Goal: Information Seeking & Learning: Learn about a topic

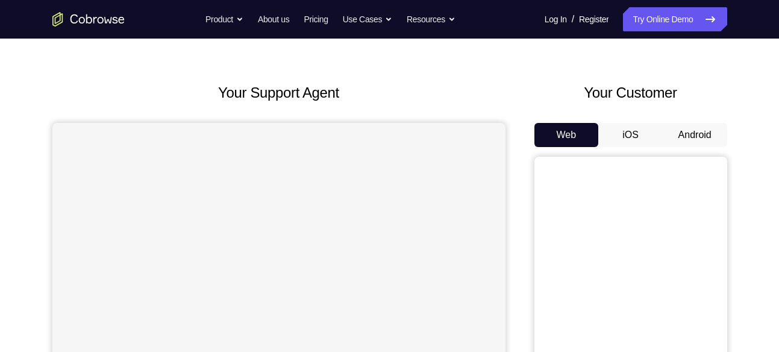
click at [691, 134] on button "Android" at bounding box center [695, 135] width 64 height 24
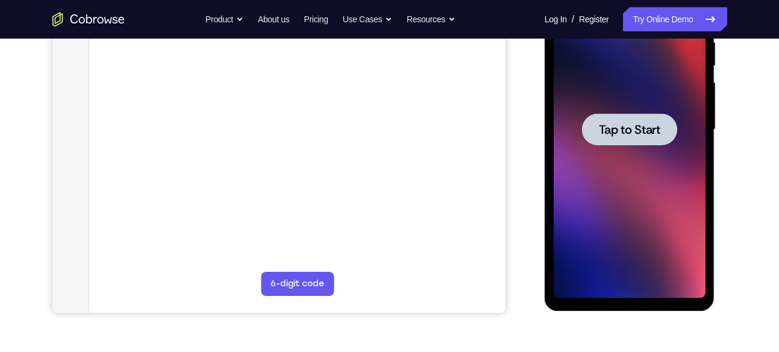
click at [609, 205] on div at bounding box center [630, 129] width 152 height 337
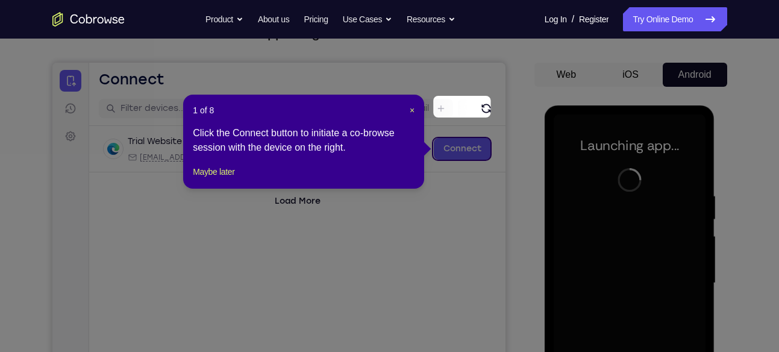
scroll to position [91, 0]
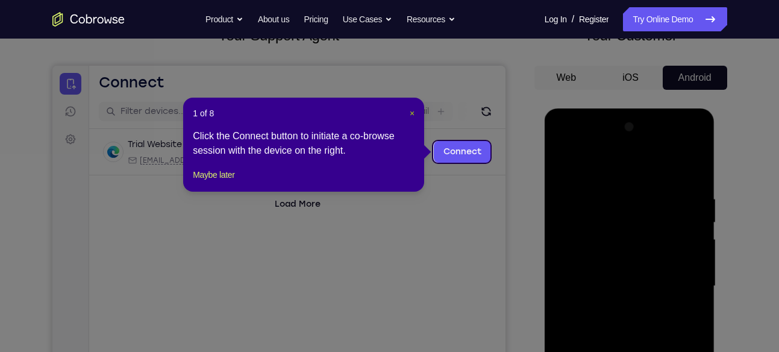
click at [410, 114] on span "×" at bounding box center [412, 113] width 5 height 10
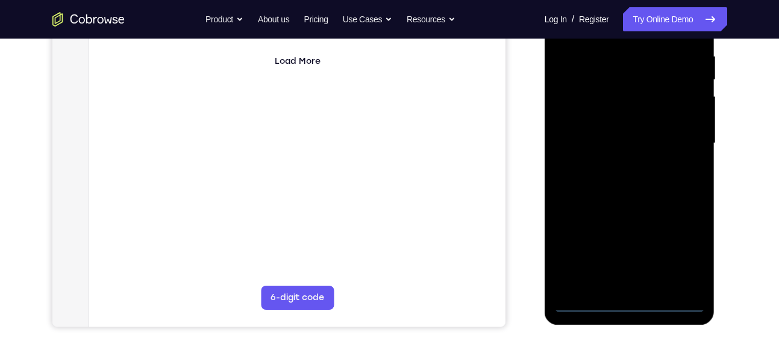
scroll to position [244, 0]
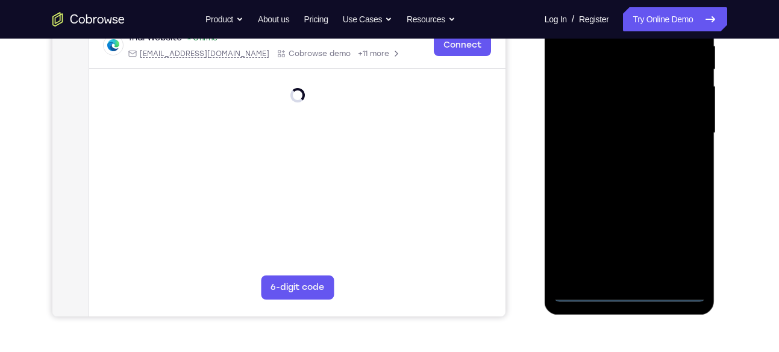
click at [631, 292] on div at bounding box center [630, 132] width 152 height 337
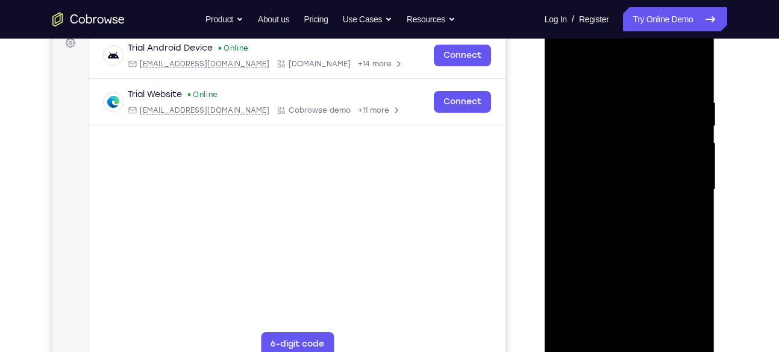
scroll to position [172, 0]
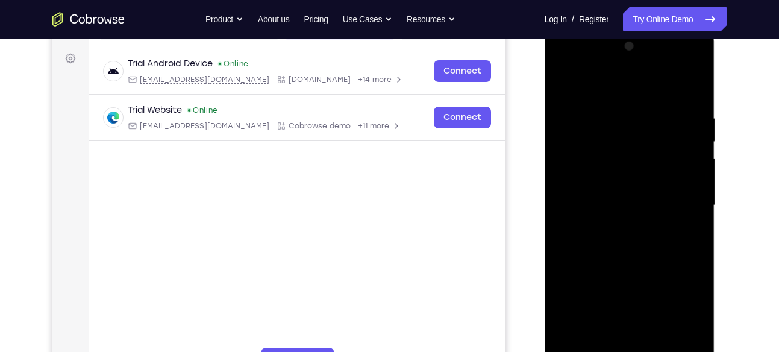
click at [678, 303] on div at bounding box center [630, 205] width 152 height 337
click at [596, 80] on div at bounding box center [630, 205] width 152 height 337
click at [581, 170] on div at bounding box center [630, 205] width 152 height 337
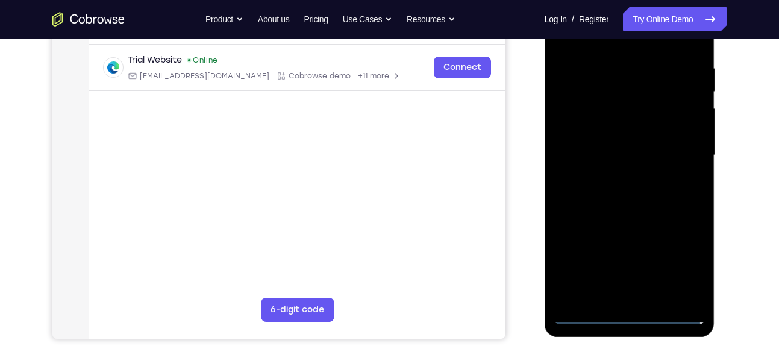
scroll to position [233, 0]
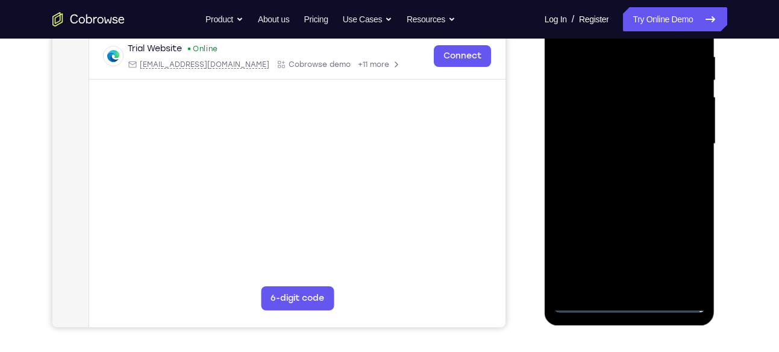
click at [627, 289] on div at bounding box center [630, 143] width 152 height 337
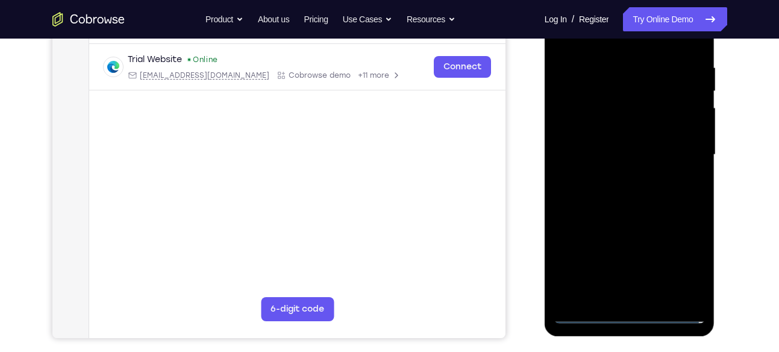
scroll to position [202, 0]
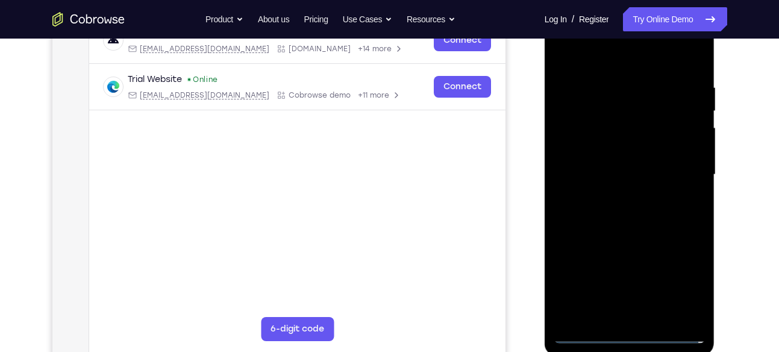
click at [623, 177] on div at bounding box center [630, 174] width 152 height 337
click at [621, 165] on div at bounding box center [630, 174] width 152 height 337
click at [618, 191] on div at bounding box center [630, 174] width 152 height 337
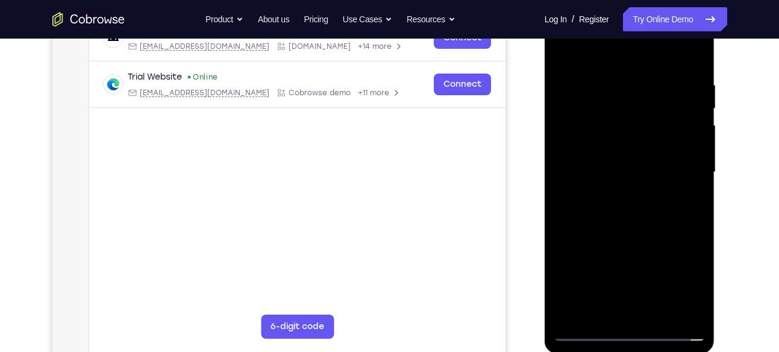
scroll to position [207, 0]
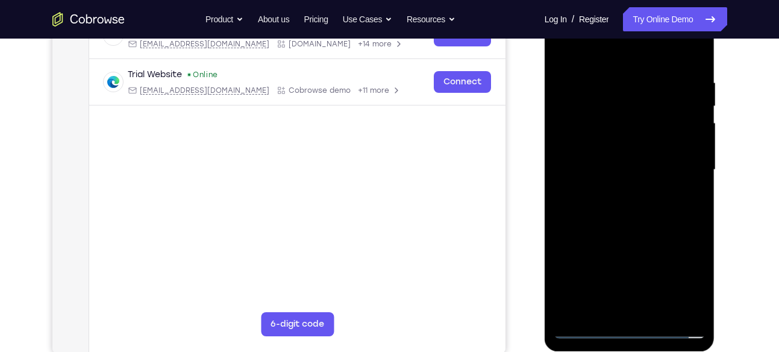
drag, startPoint x: 628, startPoint y: 264, endPoint x: 628, endPoint y: 166, distance: 98.8
click at [628, 166] on div at bounding box center [630, 169] width 152 height 337
click at [636, 307] on div at bounding box center [630, 169] width 152 height 337
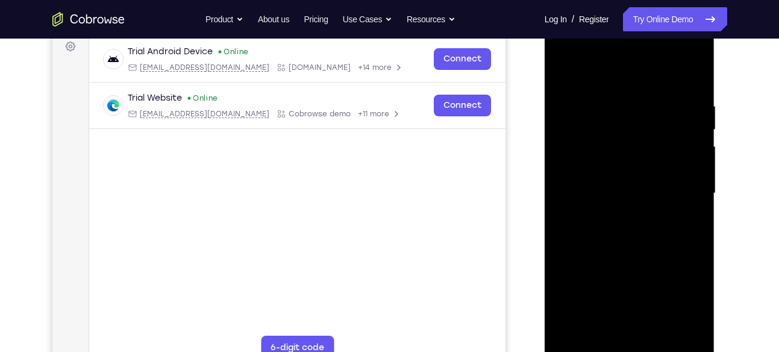
scroll to position [184, 0]
click at [664, 259] on div at bounding box center [630, 192] width 152 height 337
click at [670, 88] on div at bounding box center [630, 192] width 152 height 337
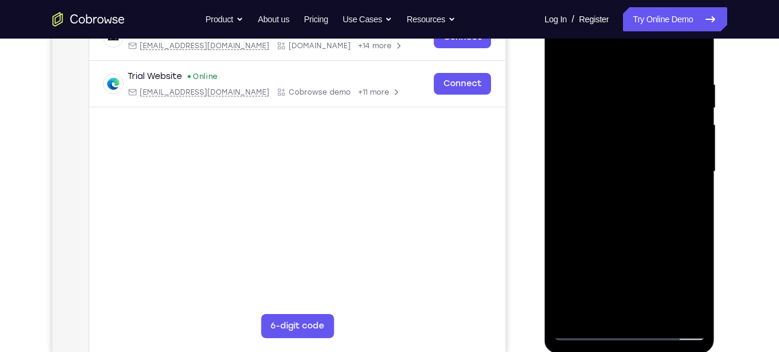
scroll to position [209, 0]
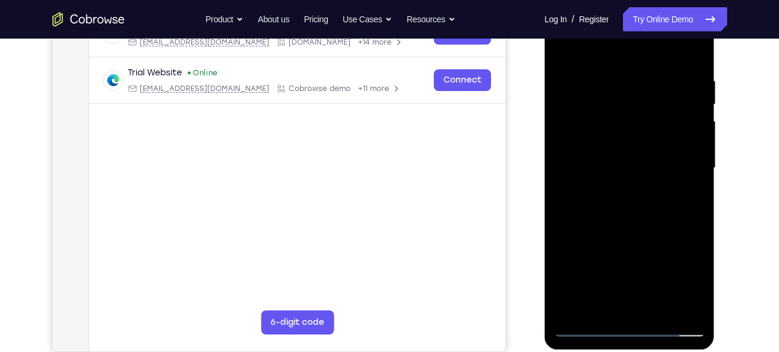
click at [588, 328] on div at bounding box center [630, 167] width 152 height 337
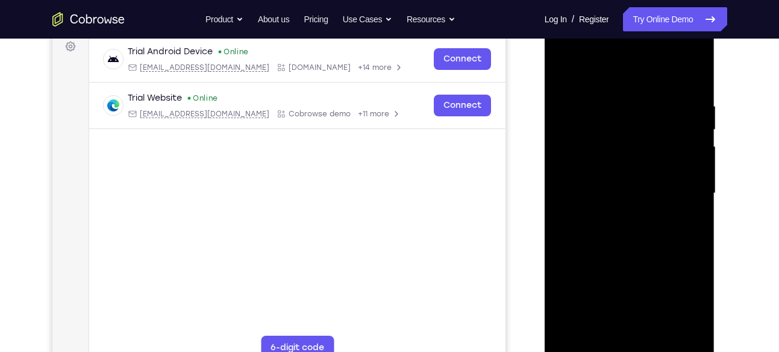
scroll to position [181, 0]
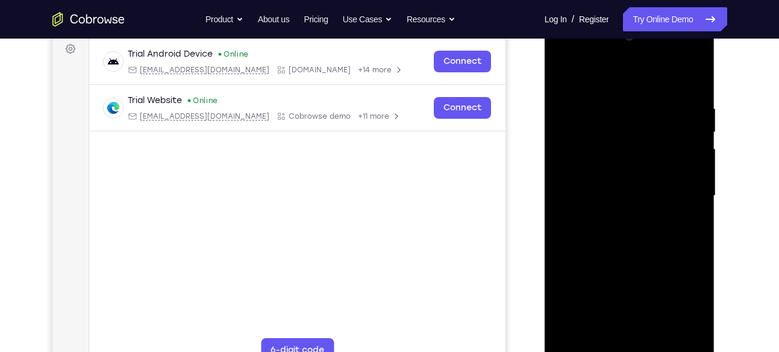
click at [662, 187] on div at bounding box center [630, 195] width 152 height 337
click at [696, 80] on div at bounding box center [630, 195] width 152 height 337
drag, startPoint x: 649, startPoint y: 274, endPoint x: 652, endPoint y: 106, distance: 167.5
click at [652, 106] on div at bounding box center [630, 195] width 152 height 337
click at [578, 133] on div at bounding box center [630, 195] width 152 height 337
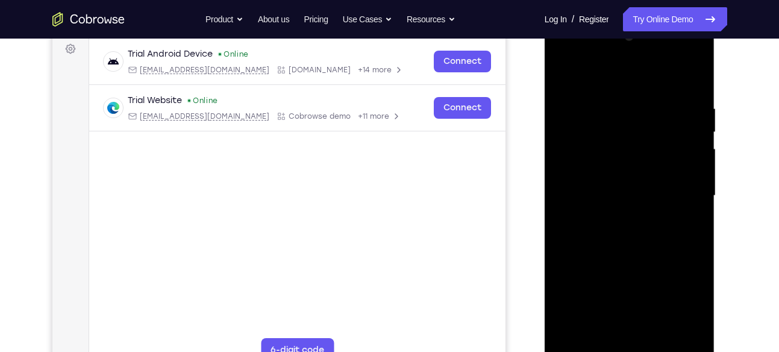
click at [583, 157] on div at bounding box center [630, 195] width 152 height 337
click at [633, 92] on div at bounding box center [630, 195] width 152 height 337
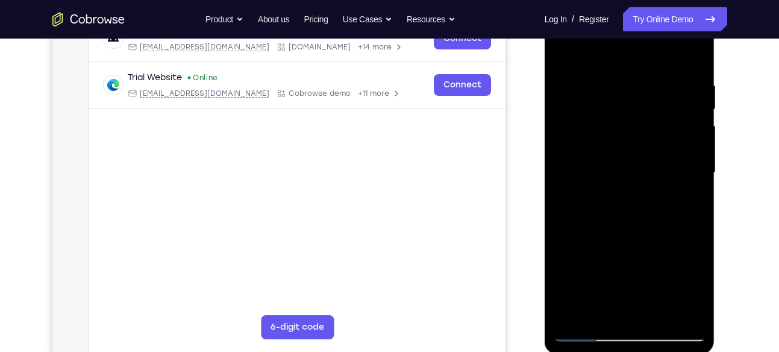
scroll to position [198, 0]
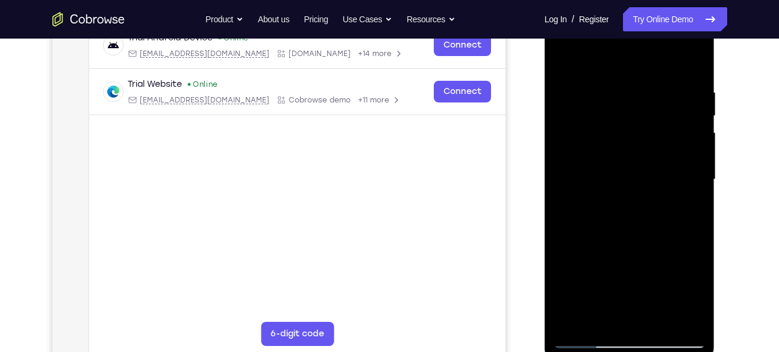
click at [582, 171] on div at bounding box center [630, 179] width 152 height 337
click at [661, 186] on div at bounding box center [630, 179] width 152 height 337
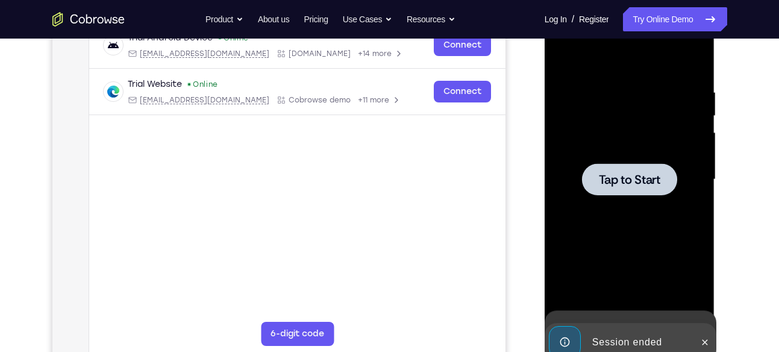
scroll to position [222, 0]
